Goal: Transaction & Acquisition: Purchase product/service

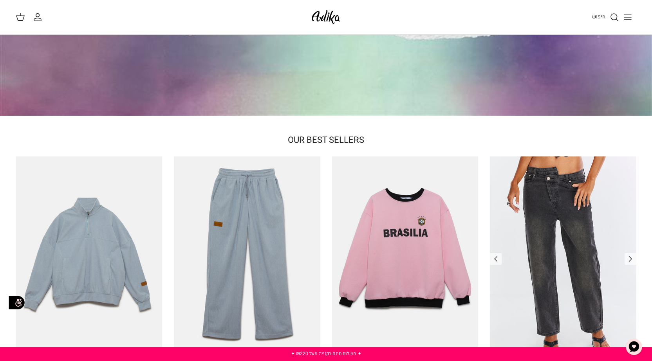
scroll to position [196, 0]
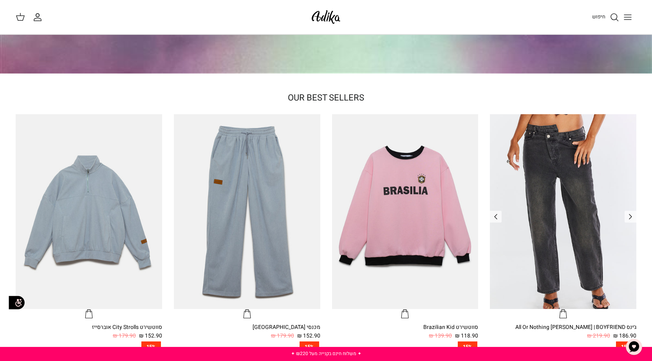
click at [551, 185] on img "ג׳ינס All Or Nothing קריס-קרוס | BOYFRIEND" at bounding box center [563, 211] width 146 height 195
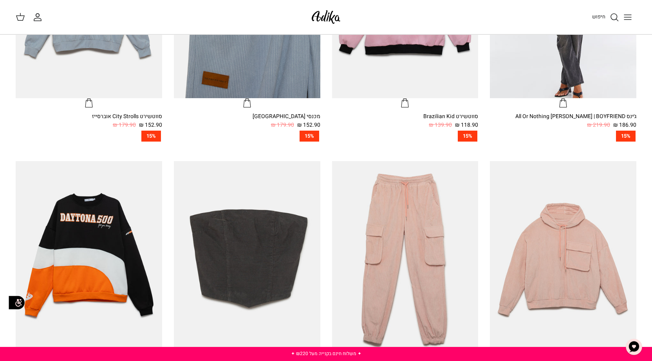
scroll to position [291, 0]
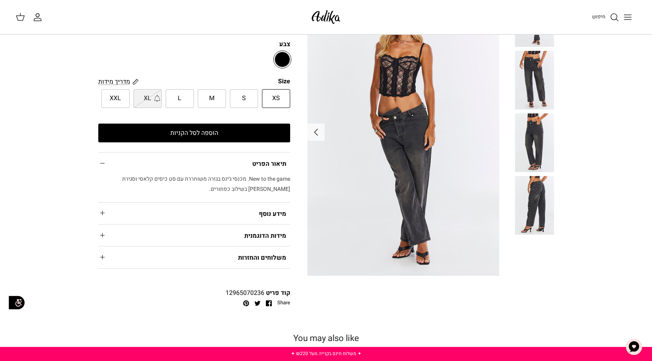
scroll to position [39, 0]
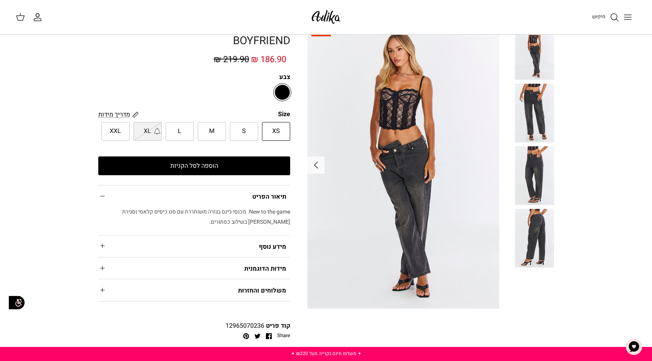
click at [412, 109] on img at bounding box center [403, 165] width 192 height 288
